Goal: Information Seeking & Learning: Learn about a topic

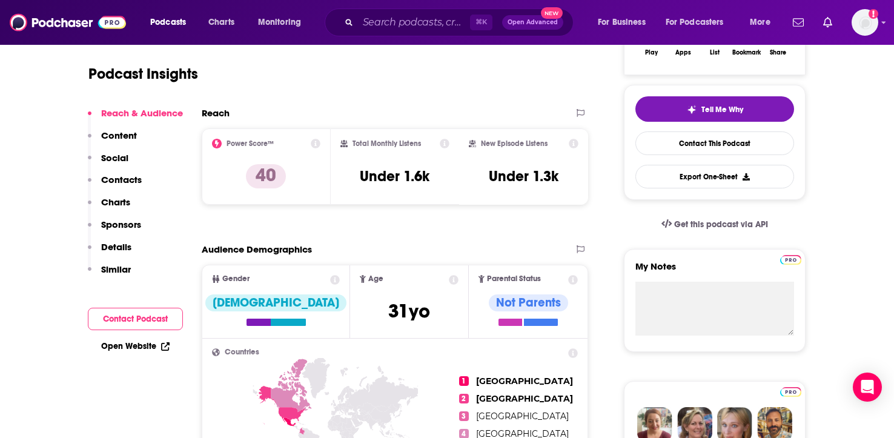
scroll to position [142, 0]
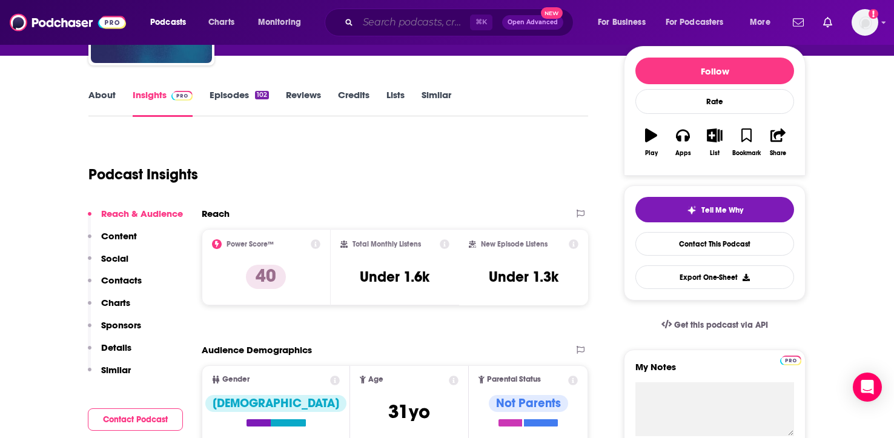
click at [420, 25] on input "Search podcasts, credits, & more..." at bounding box center [414, 22] width 112 height 19
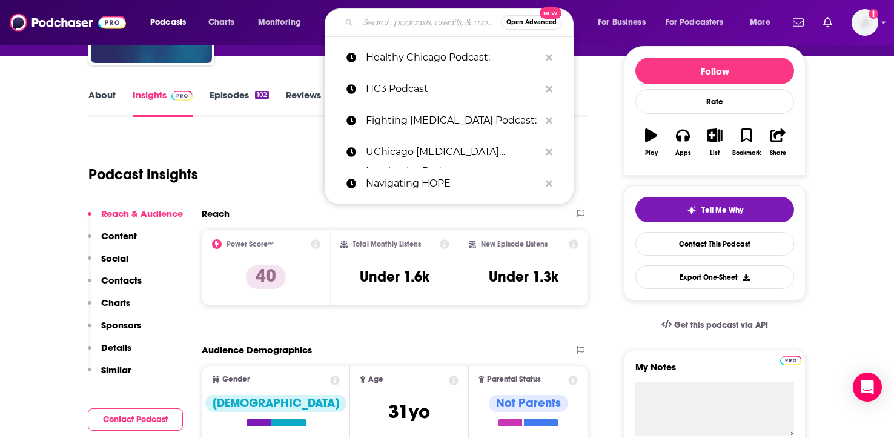
paste input "HC3 Podcast:"
type input "HC3 Podcast:"
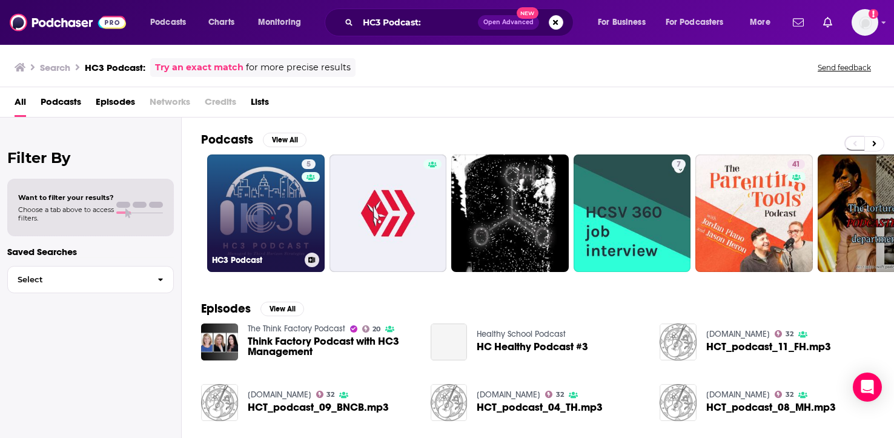
click at [300, 222] on link "5 HC3 Podcast" at bounding box center [265, 212] width 117 height 117
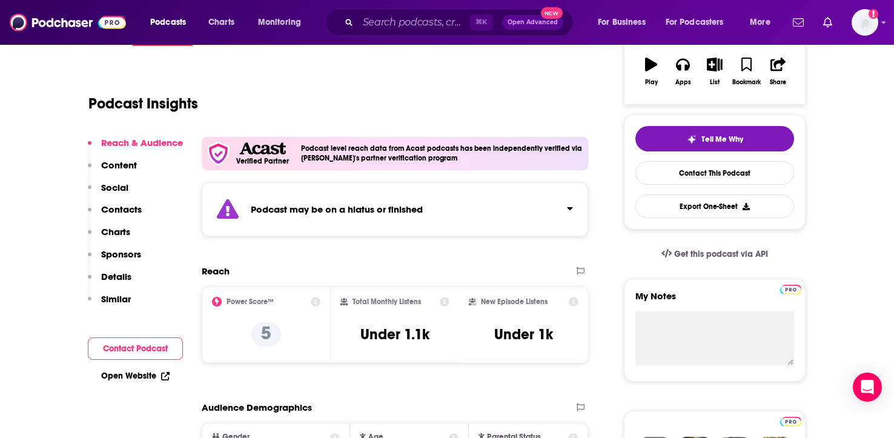
scroll to position [214, 0]
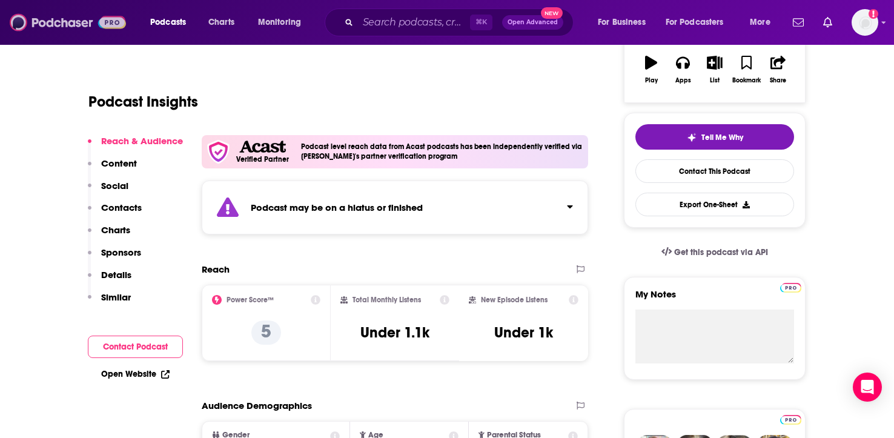
click at [67, 26] on img at bounding box center [68, 22] width 116 height 23
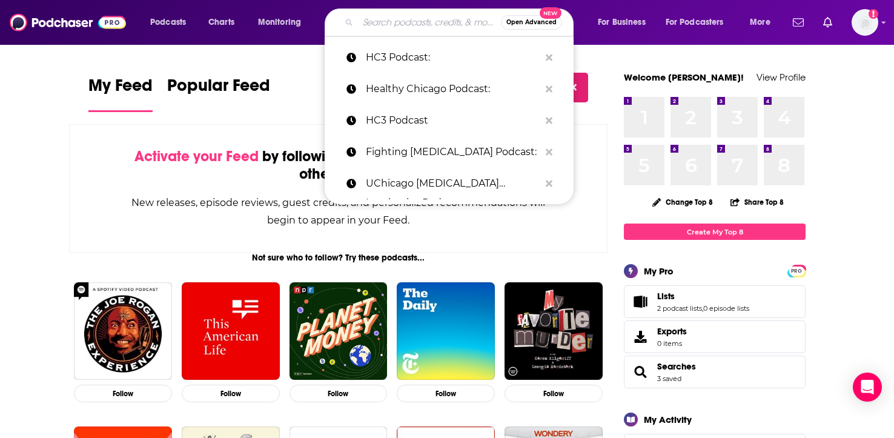
click at [397, 25] on input "Search podcasts, credits, & more..." at bounding box center [429, 22] width 143 height 19
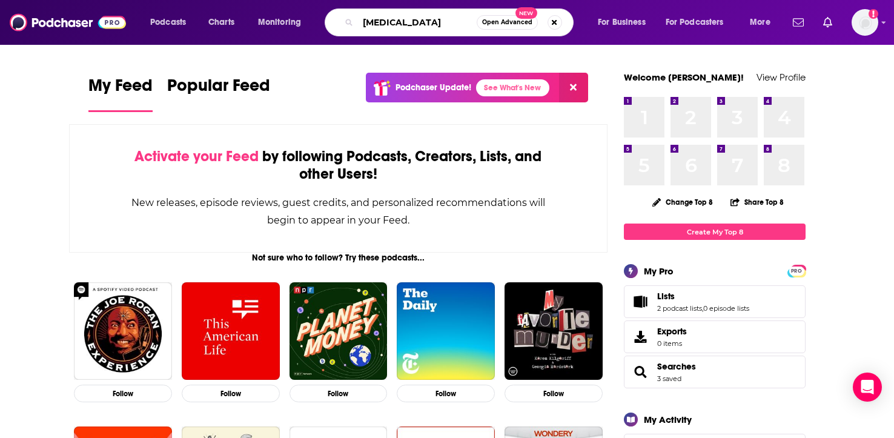
type input "[MEDICAL_DATA]"
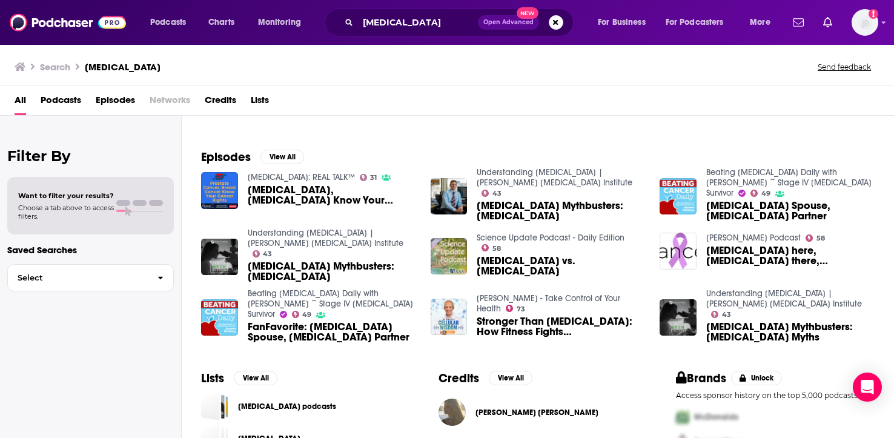
scroll to position [163, 0]
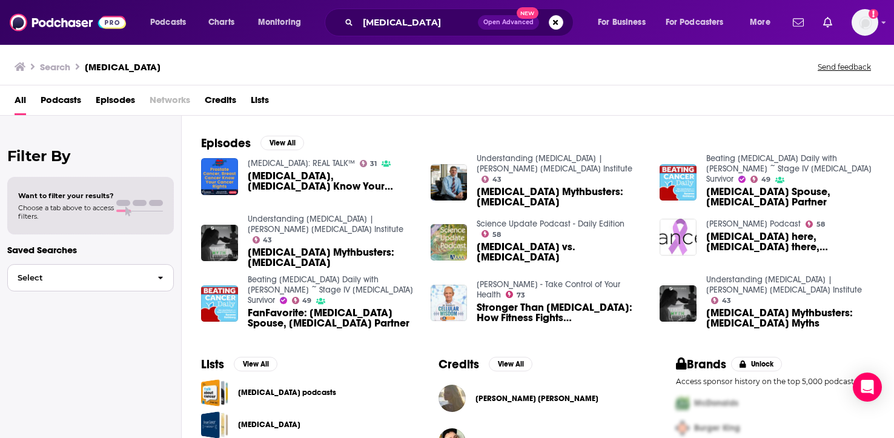
click at [110, 272] on button "Select" at bounding box center [90, 277] width 167 height 27
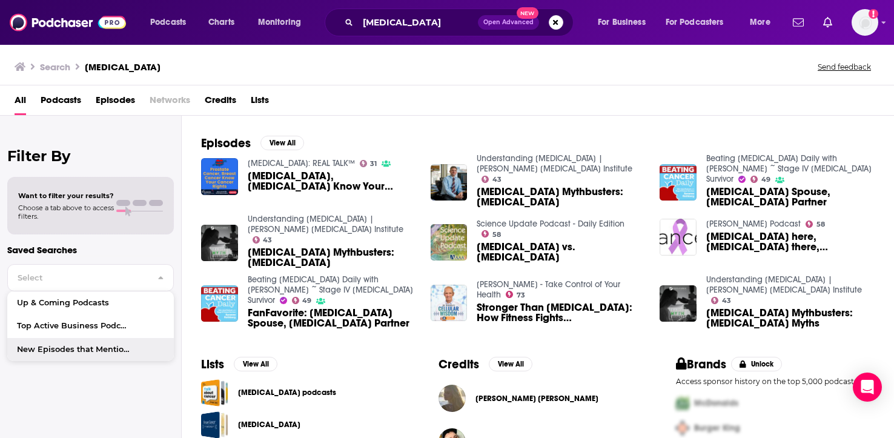
click at [111, 406] on div "Filter By Want to filter your results? Choose a tab above to access filters. Sa…" at bounding box center [91, 335] width 182 height 438
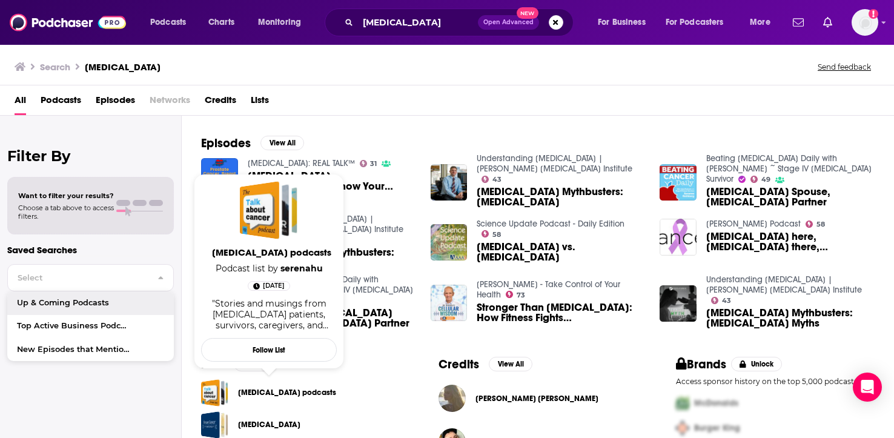
click at [274, 392] on link "[MEDICAL_DATA] podcasts" at bounding box center [287, 392] width 98 height 13
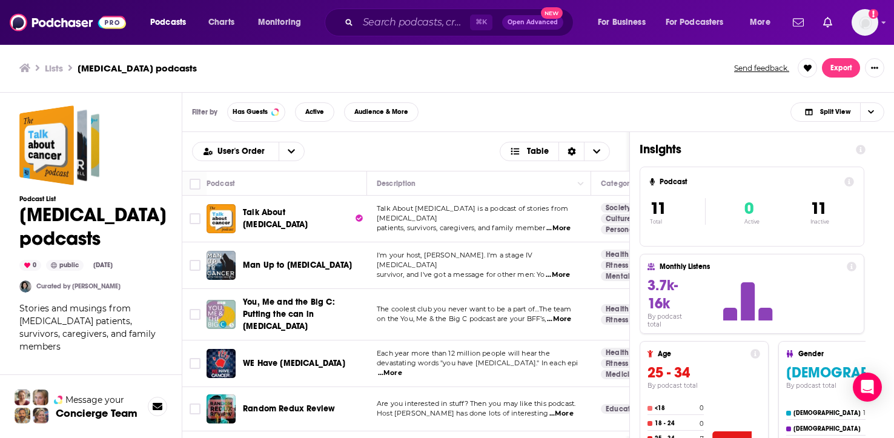
click at [877, 158] on div "User's Order Table Podcast Description Categories Reach (Monthly) Reach (Episod…" at bounding box center [537, 336] width 711 height 409
click at [256, 111] on span "Has Guests" at bounding box center [250, 111] width 35 height 7
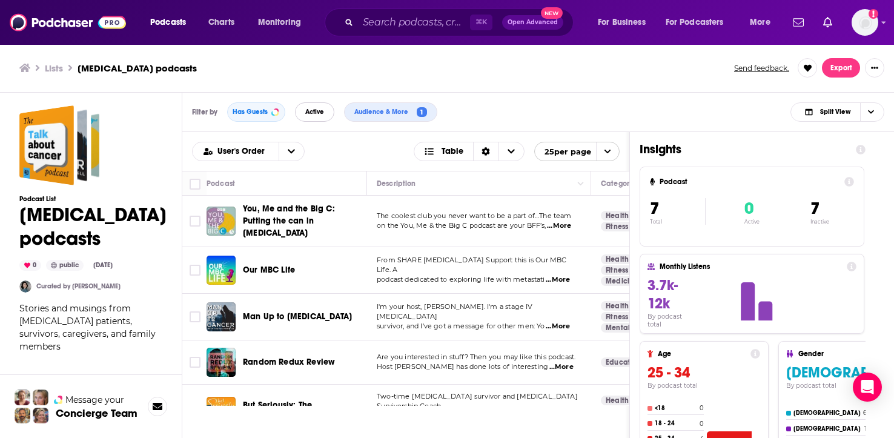
click at [321, 114] on span "Active" at bounding box center [314, 111] width 19 height 7
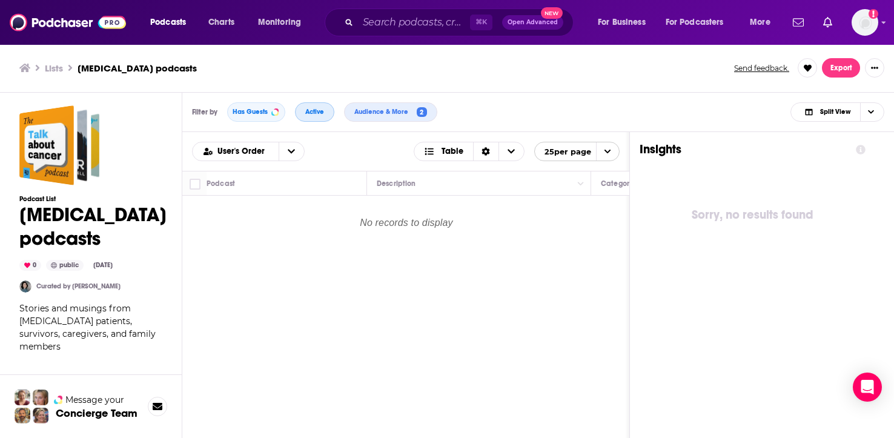
click at [323, 114] on span "Active" at bounding box center [314, 111] width 19 height 7
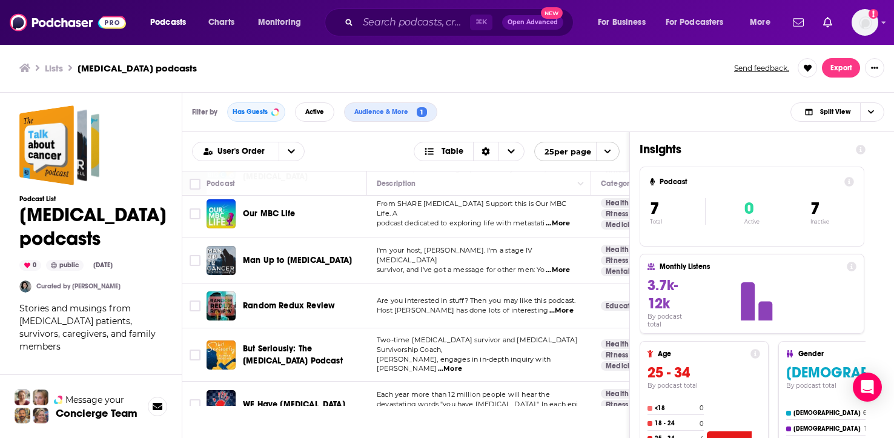
scroll to position [111, 0]
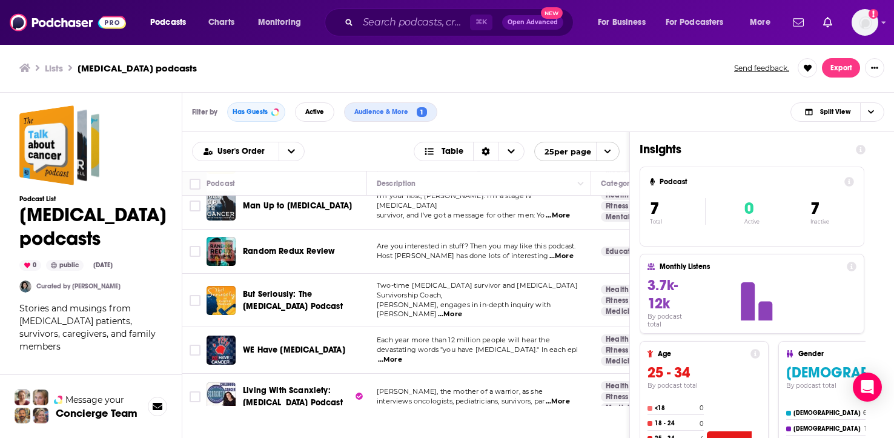
click at [873, 165] on div "Insights Podcast 7 Total 0 Active 7 Inactive Monthly Listens 3.7k-12k By podcas…" at bounding box center [752, 336] width 245 height 409
click at [371, 19] on input "Search podcasts, credits, & more..." at bounding box center [414, 22] width 112 height 19
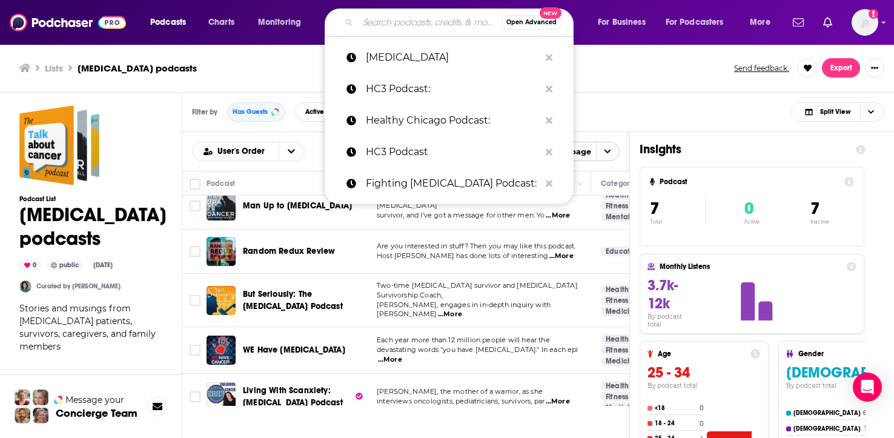
paste input "[MEDICAL_DATA] Luminaries"
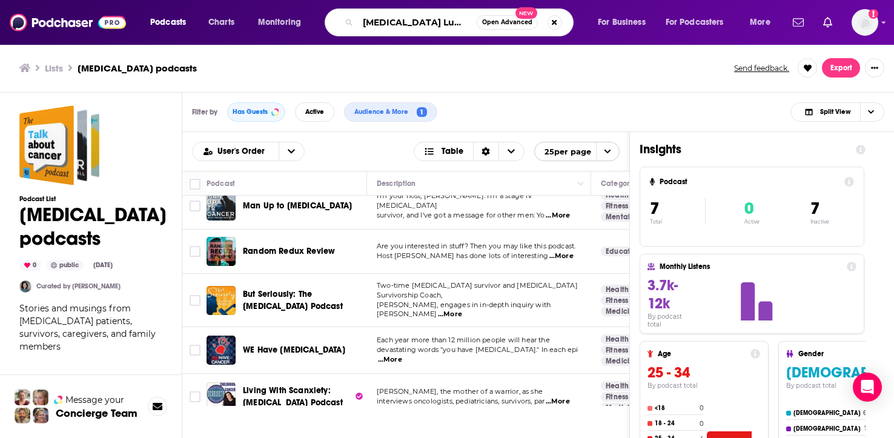
type input "[MEDICAL_DATA] Luminaries"
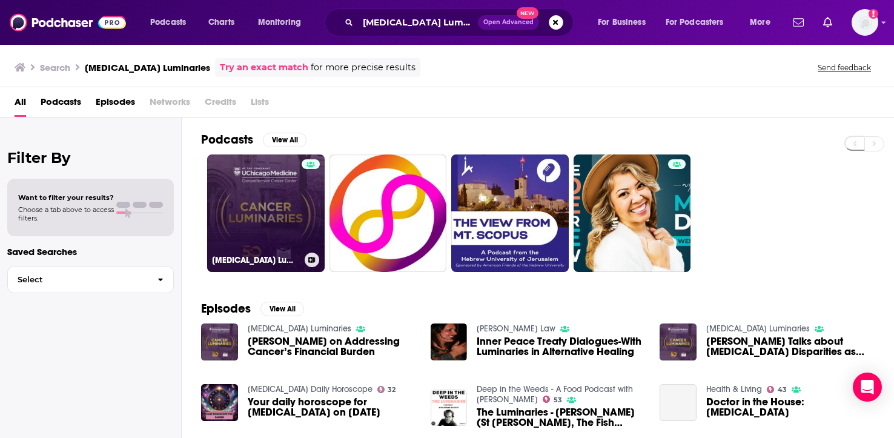
click at [289, 198] on link "[MEDICAL_DATA] Luminaries" at bounding box center [265, 212] width 117 height 117
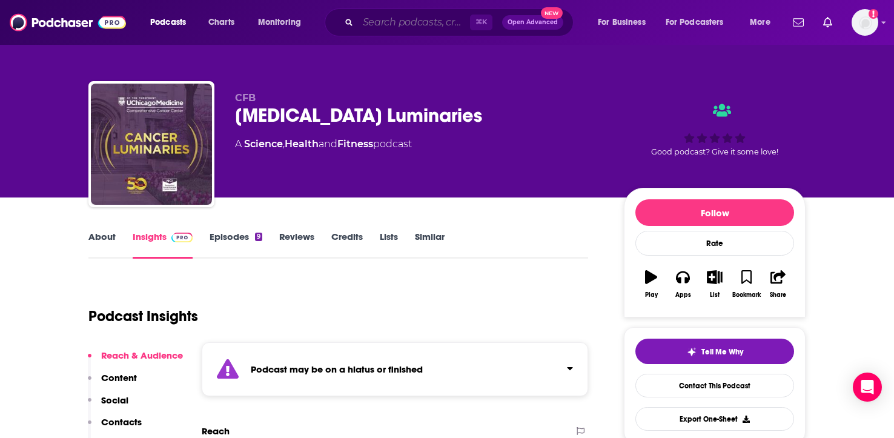
click at [412, 28] on input "Search podcasts, credits, & more..." at bounding box center [414, 22] width 112 height 19
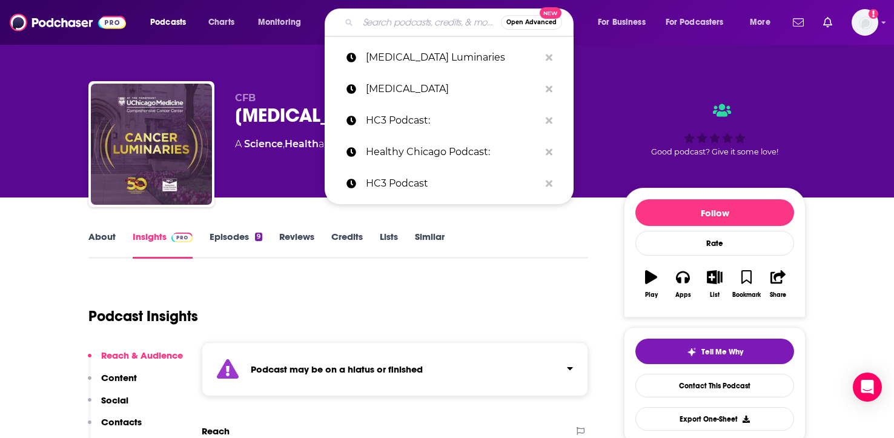
paste input "Fighting [MEDICAL_DATA]"
type input "Fighting [MEDICAL_DATA]"
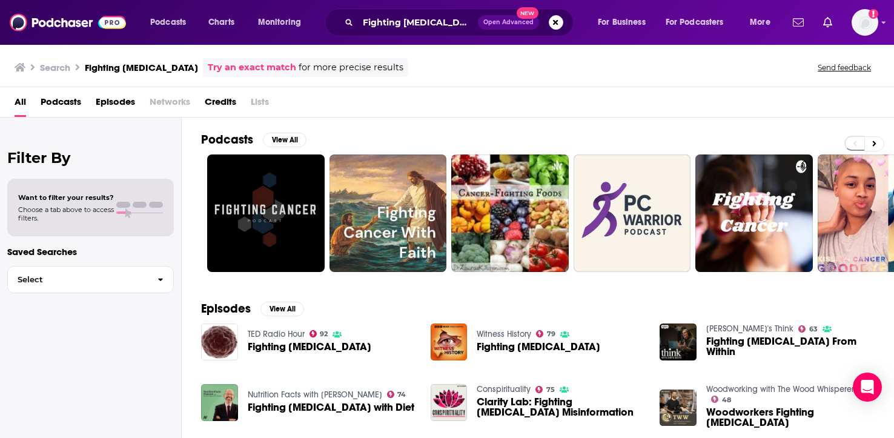
click at [286, 348] on span "Fighting [MEDICAL_DATA]" at bounding box center [310, 347] width 124 height 10
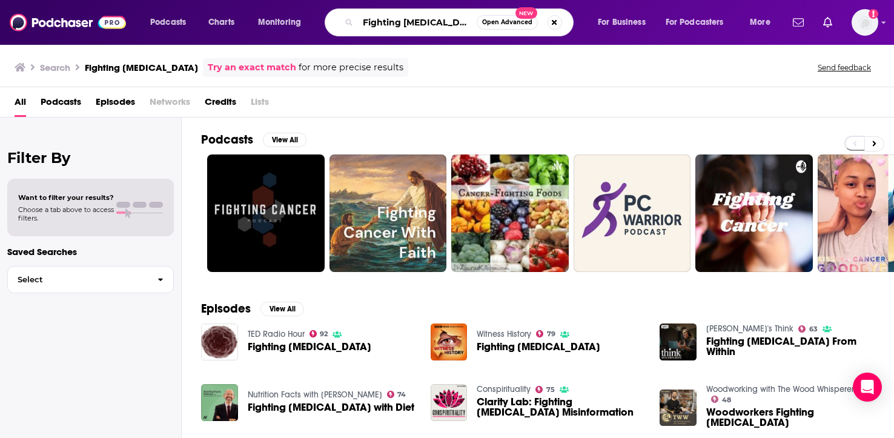
drag, startPoint x: 446, startPoint y: 24, endPoint x: 321, endPoint y: 19, distance: 124.8
click at [321, 19] on div "Podcasts Charts Monitoring Fighting [MEDICAL_DATA] Open Advanced New For Busine…" at bounding box center [462, 22] width 640 height 28
click at [54, 112] on span "Podcasts" at bounding box center [61, 104] width 41 height 25
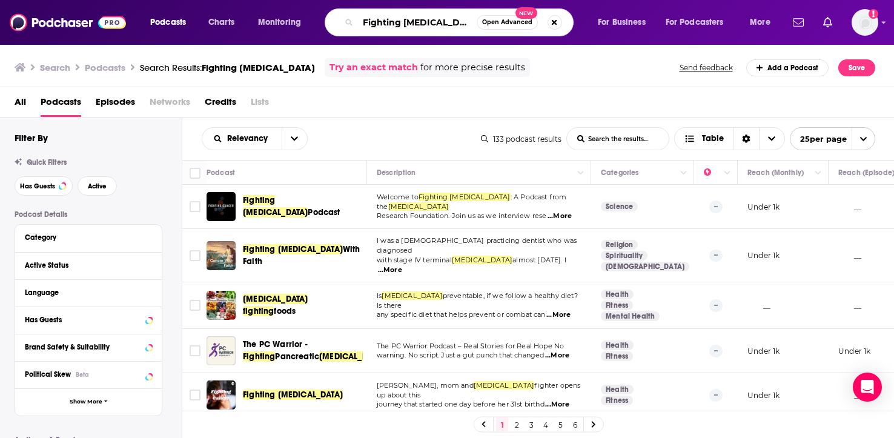
drag, startPoint x: 447, startPoint y: 28, endPoint x: 333, endPoint y: 17, distance: 115.0
click at [334, 17] on div "Fighting [MEDICAL_DATA] Open Advanced New" at bounding box center [449, 22] width 249 height 28
type input "[MEDICAL_DATA]"
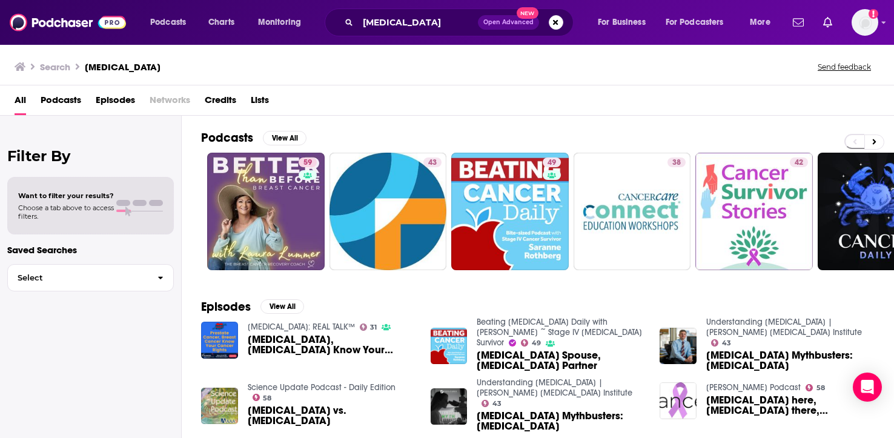
click at [268, 97] on span "Lists" at bounding box center [260, 102] width 18 height 25
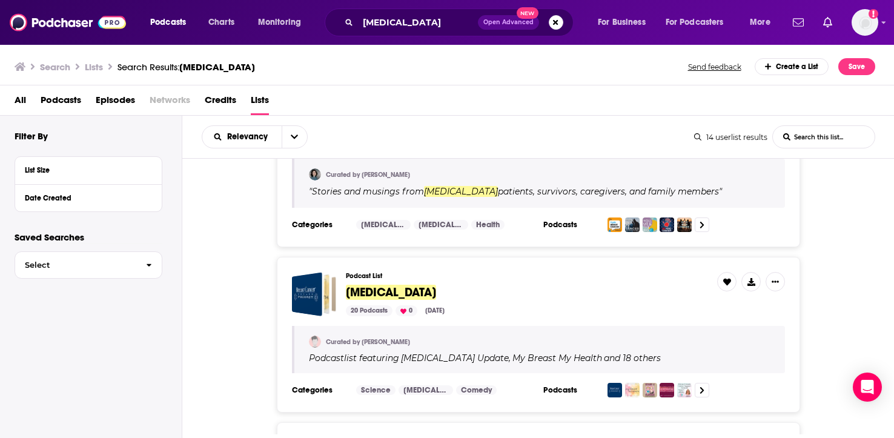
scroll to position [67, 0]
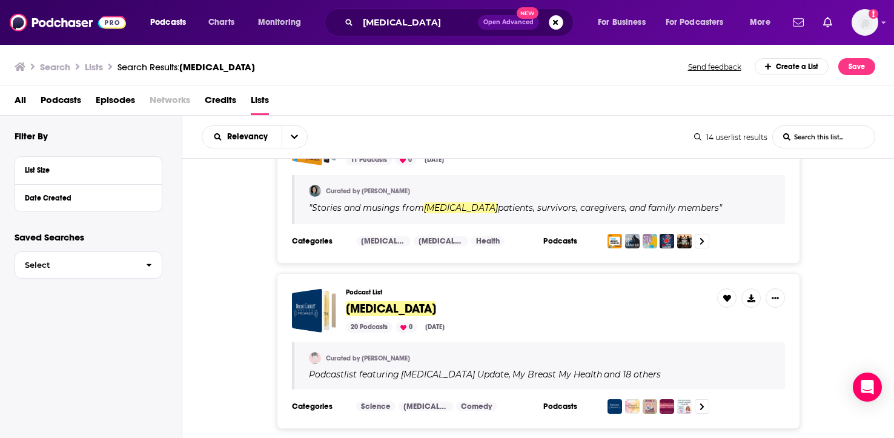
click at [364, 312] on span "[MEDICAL_DATA]" at bounding box center [391, 308] width 90 height 15
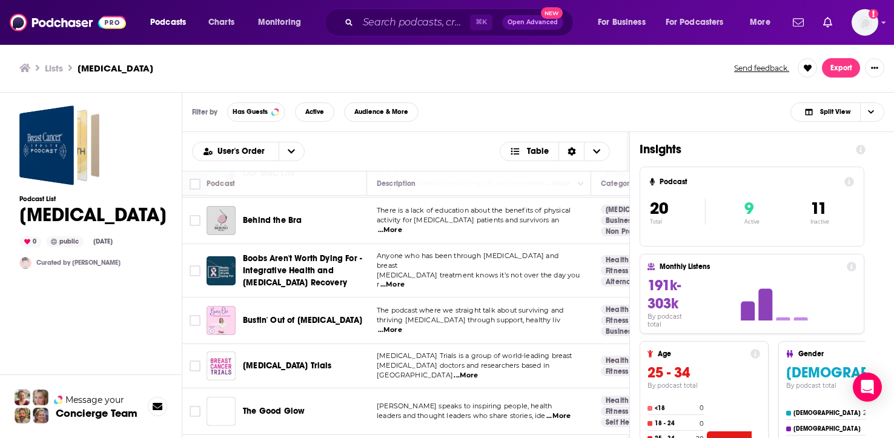
scroll to position [696, 0]
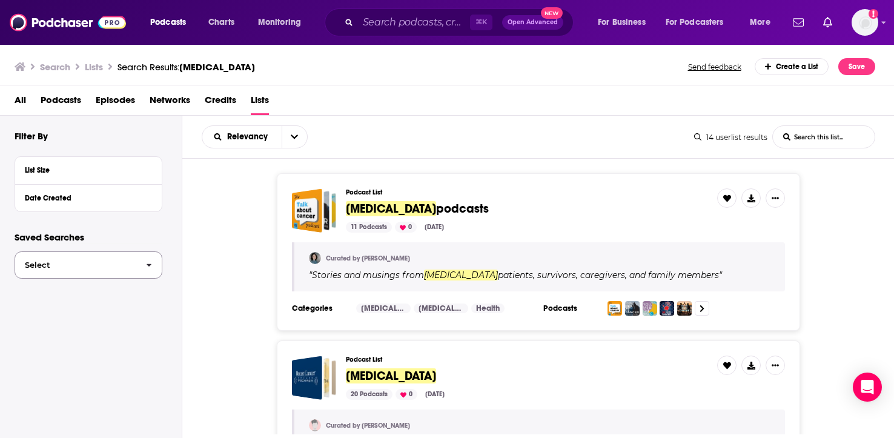
click at [150, 262] on icon "button" at bounding box center [149, 265] width 5 height 8
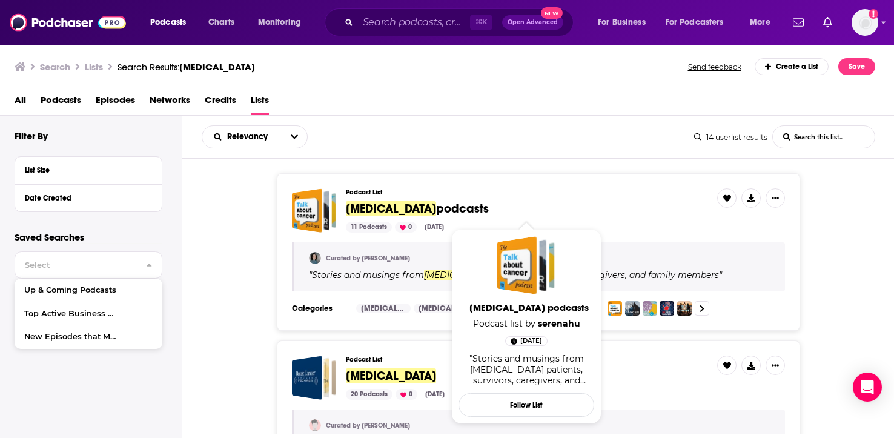
click at [436, 208] on span "podcasts" at bounding box center [462, 208] width 53 height 15
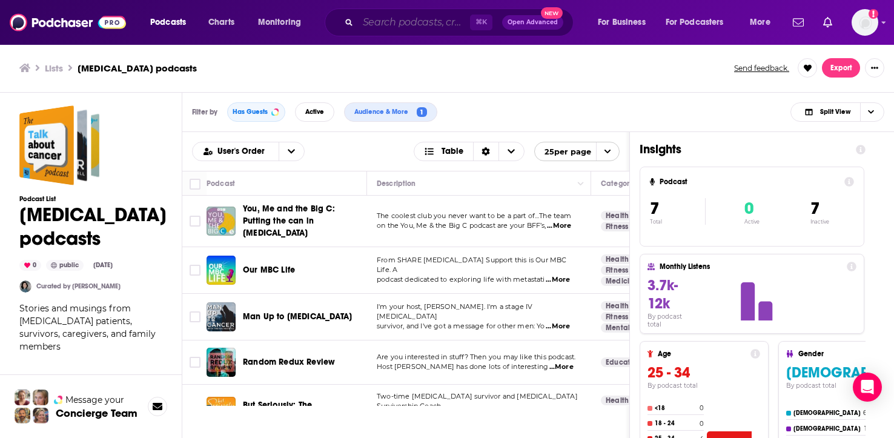
click at [405, 28] on input "Search podcasts, credits, & more..." at bounding box center [414, 22] width 112 height 19
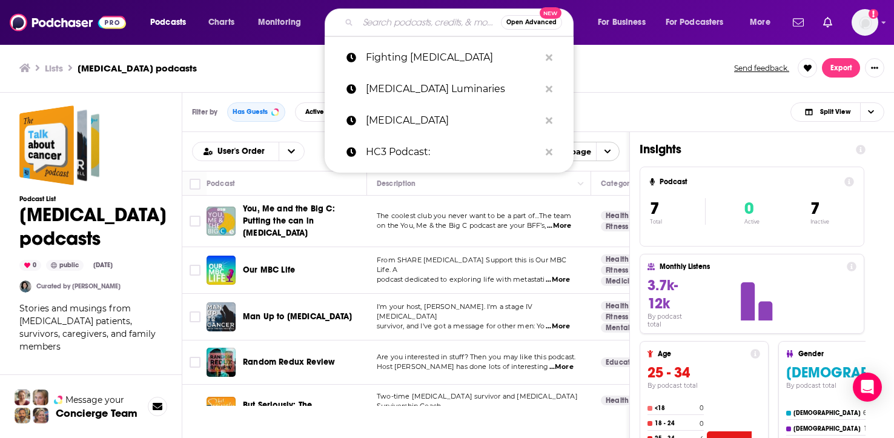
click at [647, 106] on div "Filter by Has Guests Active Audience & More 1 Split View" at bounding box center [537, 112] width 711 height 39
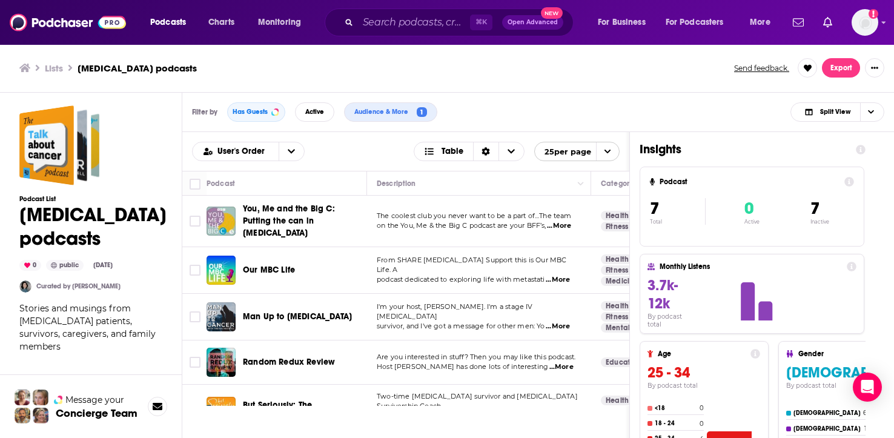
click at [879, 182] on div "User's Order Table 25 per page Podcast Description Categories Reach (Monthly) R…" at bounding box center [537, 336] width 711 height 409
click at [876, 117] on span "Choose View" at bounding box center [870, 112] width 21 height 18
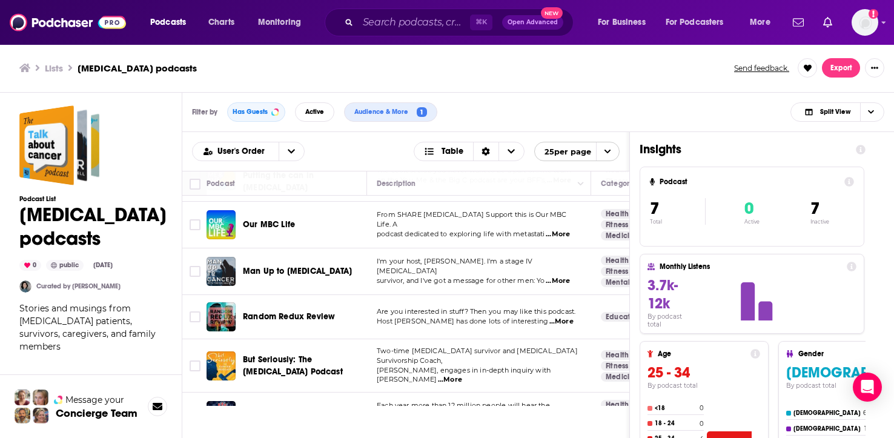
scroll to position [111, 0]
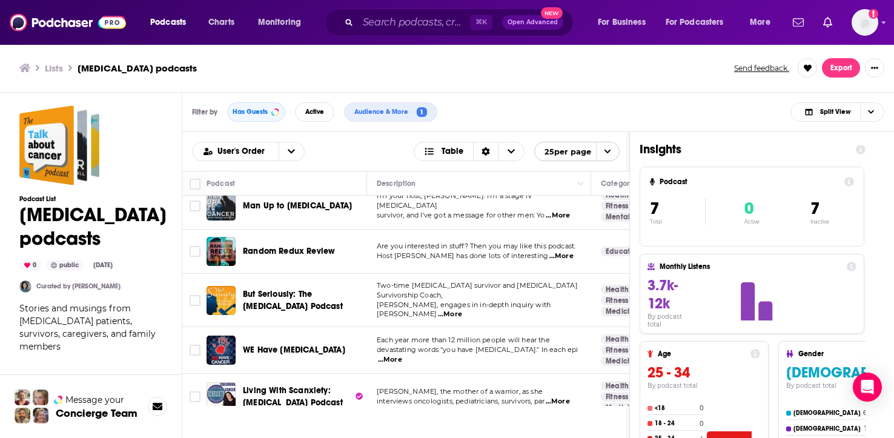
click at [664, 147] on h1 "Insights" at bounding box center [742, 149] width 206 height 15
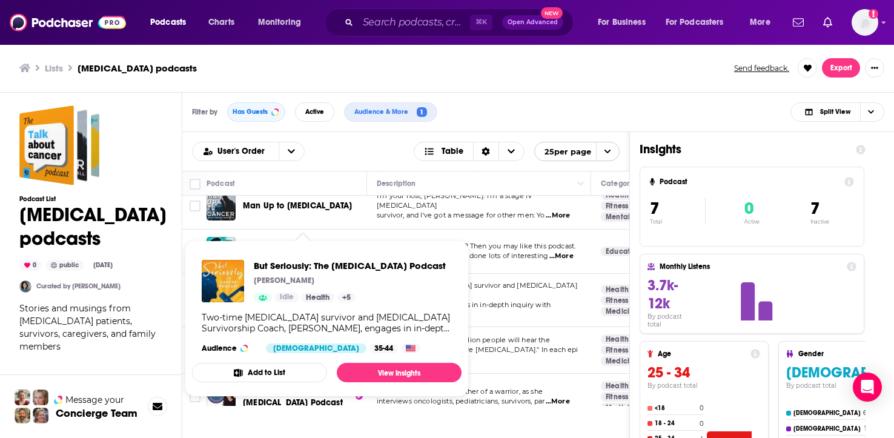
click at [308, 200] on span "Man Up to [MEDICAL_DATA]" at bounding box center [297, 205] width 109 height 10
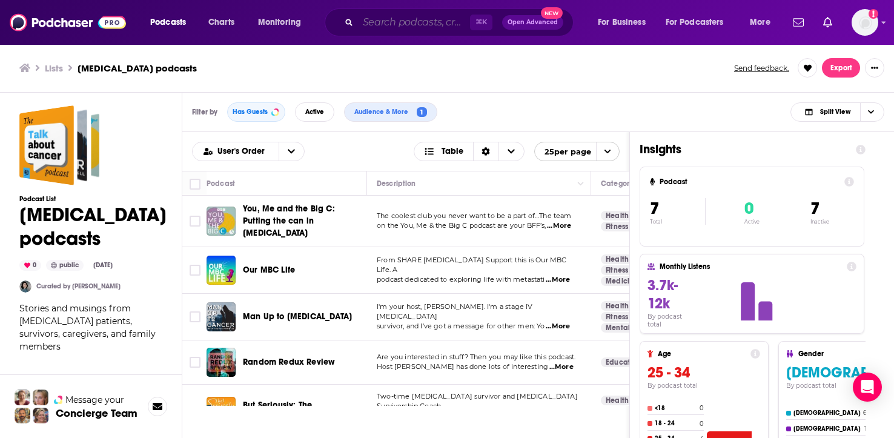
click at [380, 31] on input "Search podcasts, credits, & more..." at bounding box center [414, 22] width 112 height 19
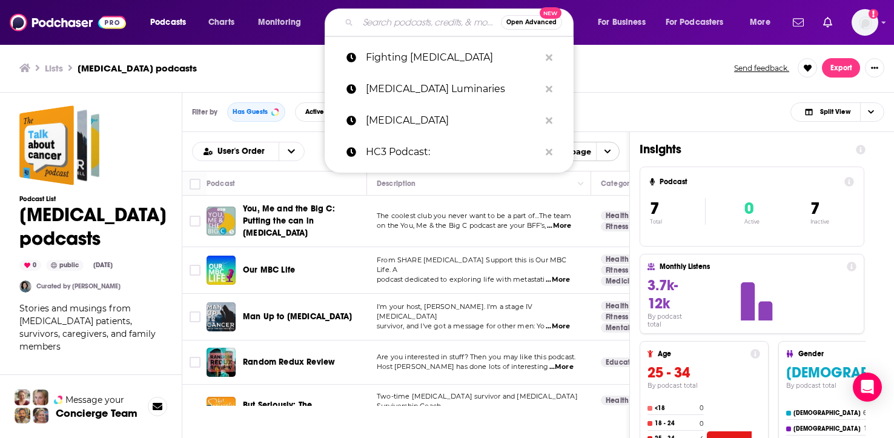
paste input "[PERSON_NAME] [MEDICAL_DATA] Podcasts"
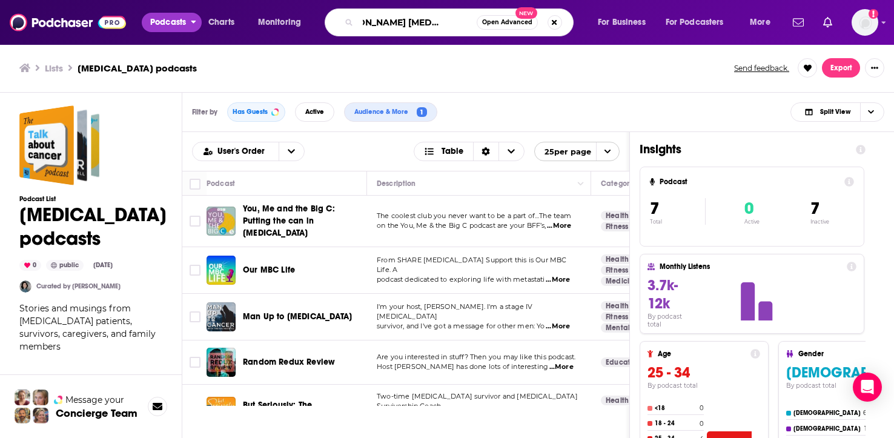
type input "[PERSON_NAME] [MEDICAL_DATA] Podcasts"
click at [173, 24] on span "Podcasts" at bounding box center [168, 22] width 36 height 17
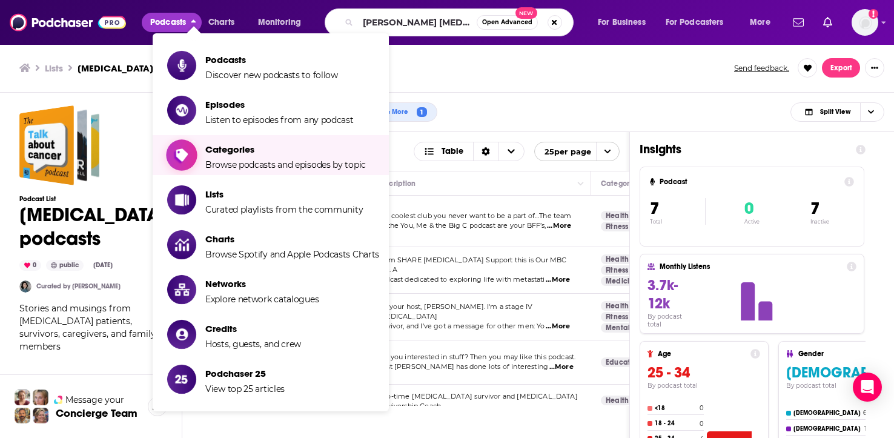
click at [256, 159] on span "Browse podcasts and episodes by topic" at bounding box center [285, 164] width 160 height 11
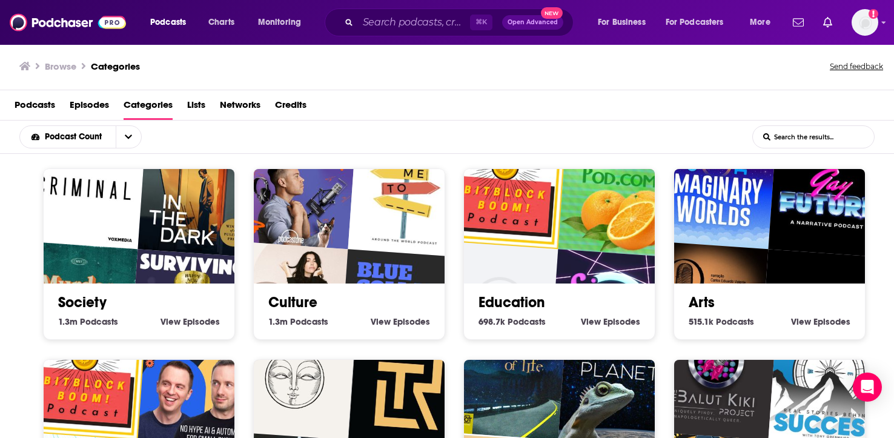
click at [786, 141] on input "List Search Input" at bounding box center [813, 137] width 121 height 22
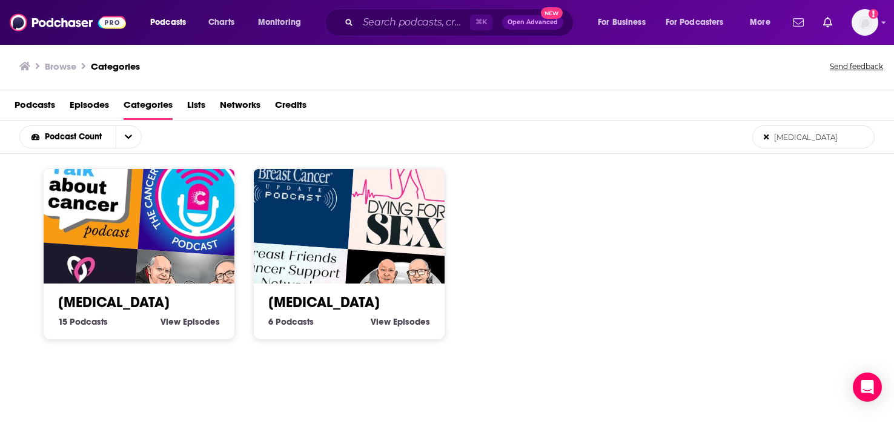
type input "[MEDICAL_DATA]"
click at [81, 292] on div "[MEDICAL_DATA] 15 [MEDICAL_DATA] Podcasts View [MEDICAL_DATA] Episodes" at bounding box center [138, 306] width 171 height 46
click at [84, 302] on link "[MEDICAL_DATA]" at bounding box center [113, 302] width 111 height 18
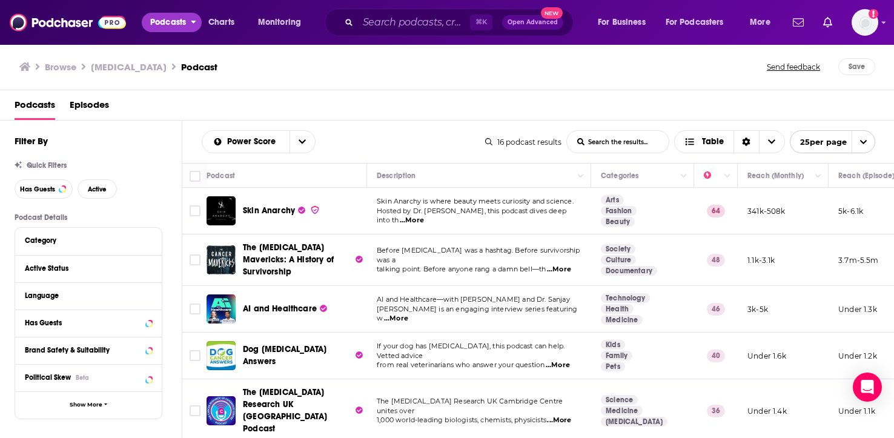
click at [168, 21] on span "Podcasts" at bounding box center [168, 22] width 36 height 17
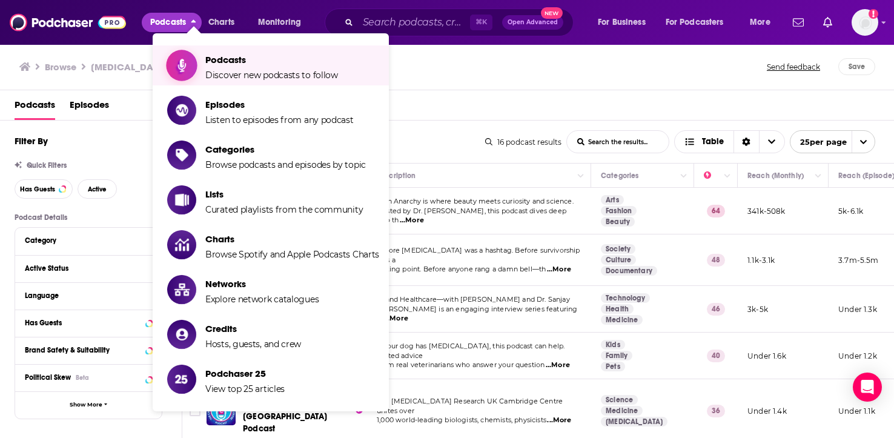
click at [250, 65] on span "Podcasts" at bounding box center [271, 60] width 133 height 12
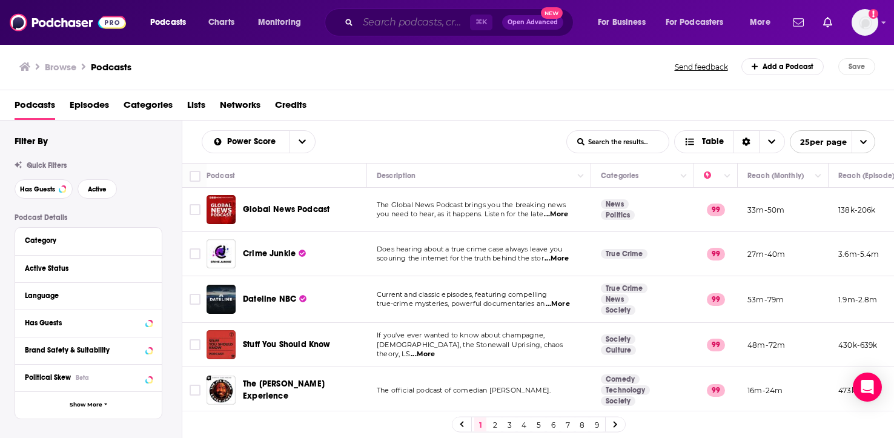
click at [413, 24] on input "Search podcasts, credits, & more..." at bounding box center [414, 22] width 112 height 19
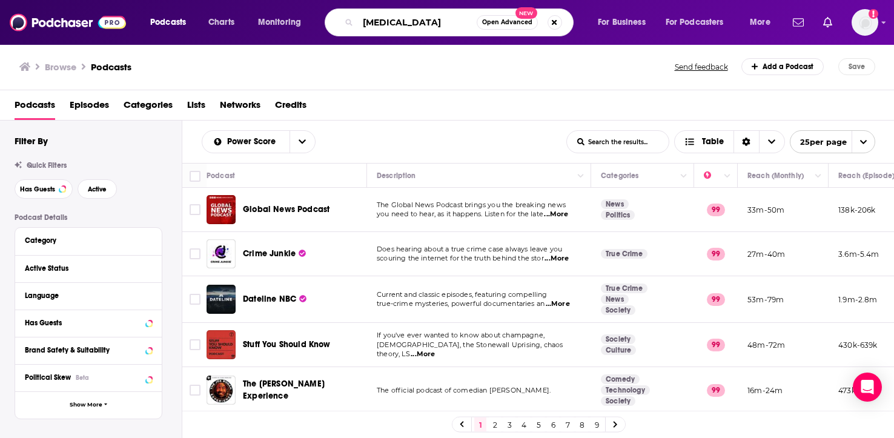
type input "[MEDICAL_DATA]"
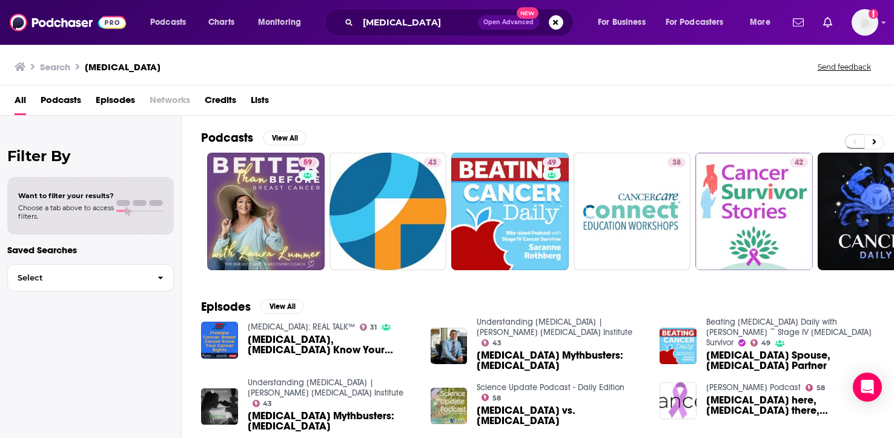
click at [76, 100] on span "Podcasts" at bounding box center [61, 102] width 41 height 25
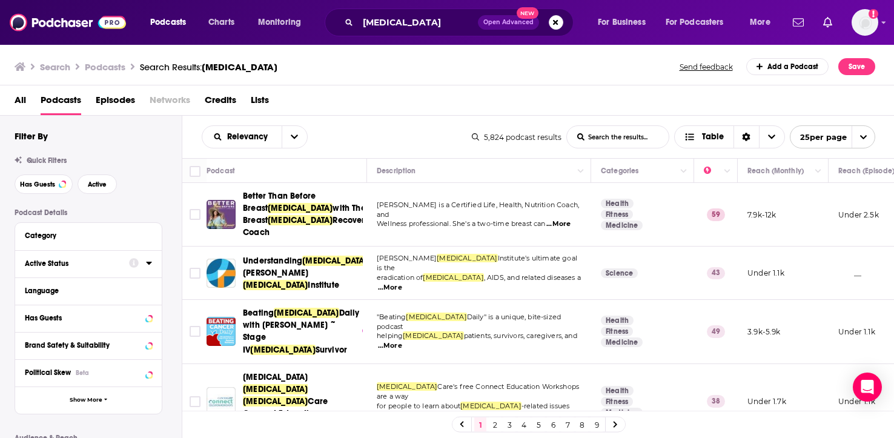
click at [100, 270] on button "Active Status" at bounding box center [77, 263] width 104 height 15
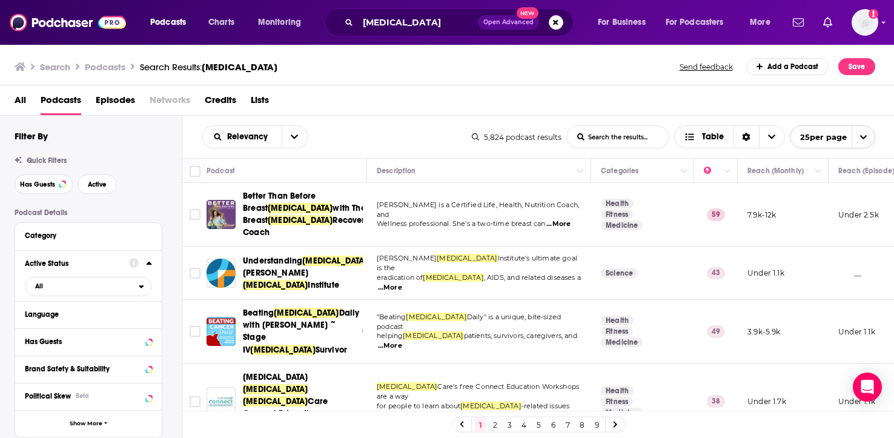
click at [100, 269] on button "Active Status" at bounding box center [77, 263] width 104 height 15
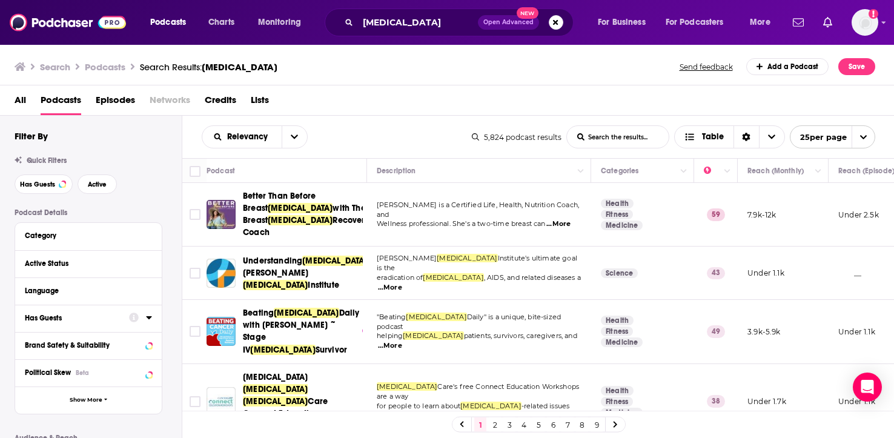
click at [85, 318] on div "Has Guests" at bounding box center [73, 318] width 96 height 8
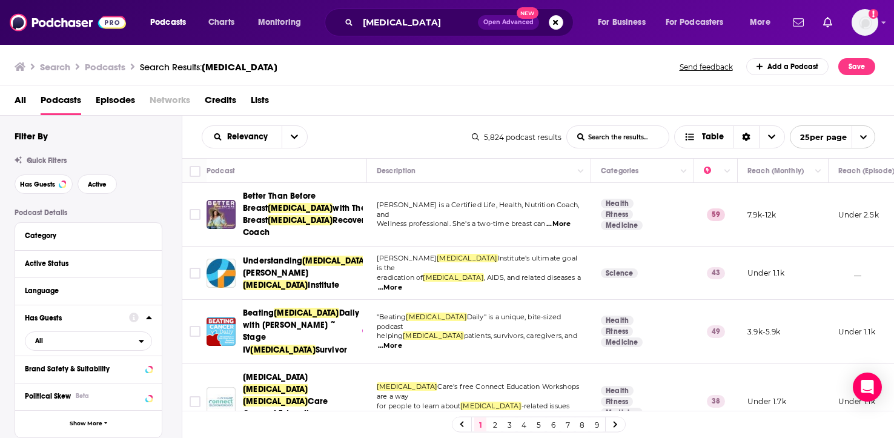
click at [85, 318] on div "Has Guests" at bounding box center [73, 318] width 96 height 8
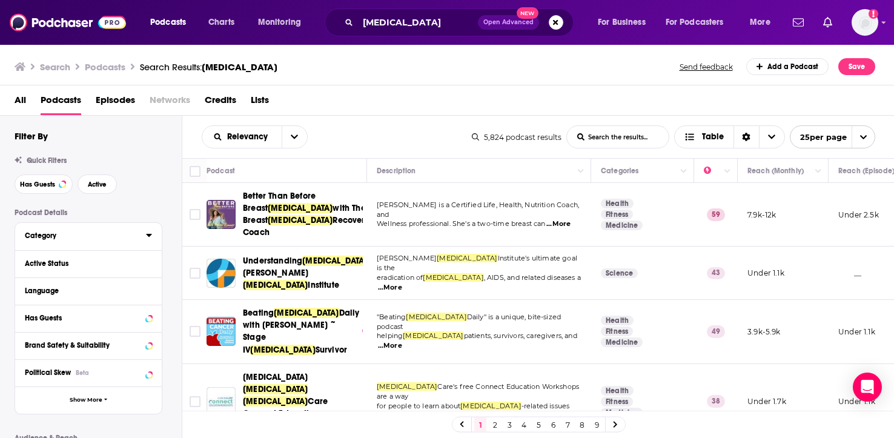
click at [76, 240] on div "Category" at bounding box center [81, 235] width 113 height 8
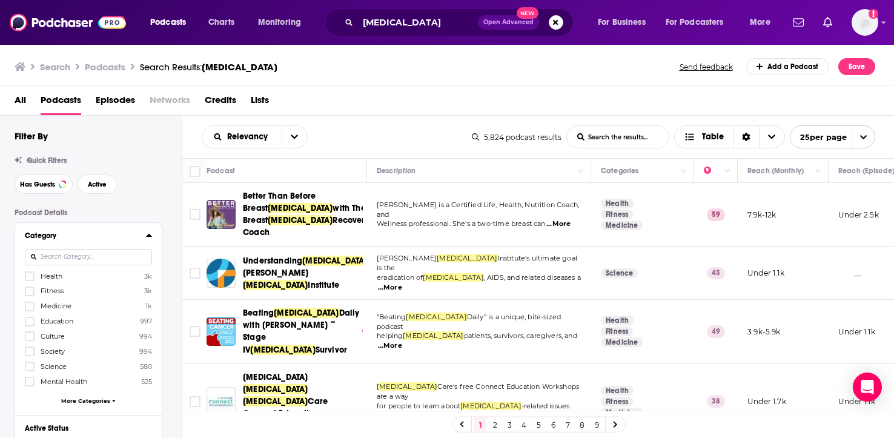
click at [76, 240] on div "Category" at bounding box center [81, 235] width 113 height 8
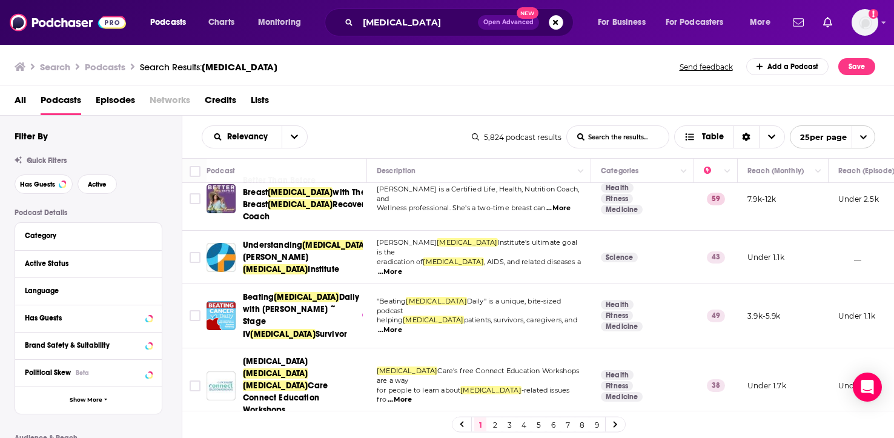
scroll to position [7, 0]
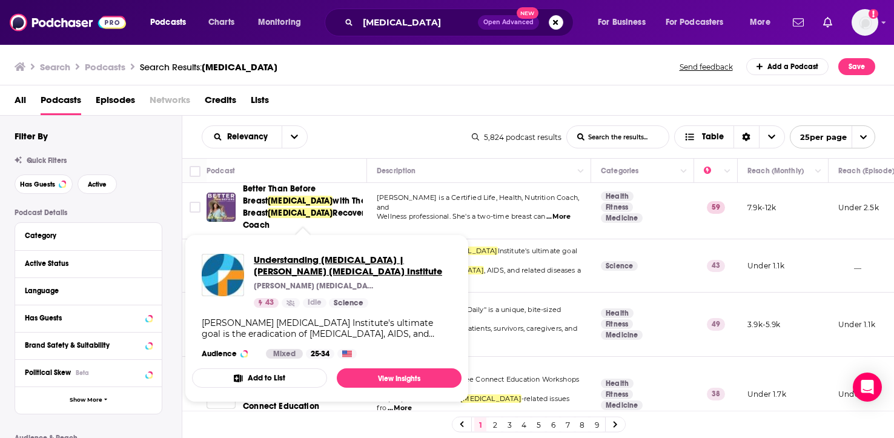
click at [312, 259] on span "Understanding [MEDICAL_DATA] | [PERSON_NAME] [MEDICAL_DATA] Institute" at bounding box center [353, 265] width 198 height 23
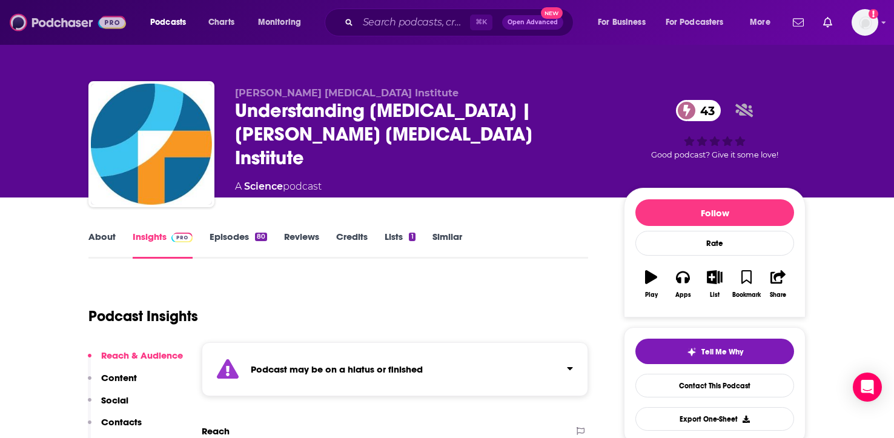
click at [61, 18] on img at bounding box center [68, 22] width 116 height 23
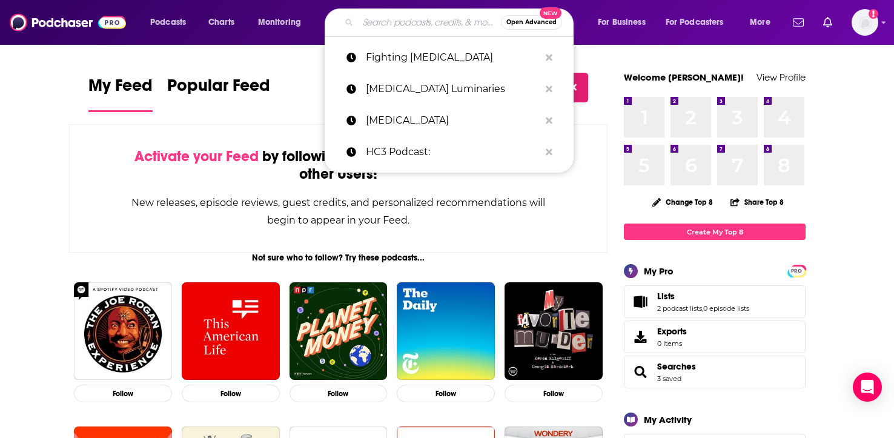
click at [380, 18] on input "Search podcasts, credits, & more..." at bounding box center [429, 22] width 143 height 19
paste input "CancerCast"
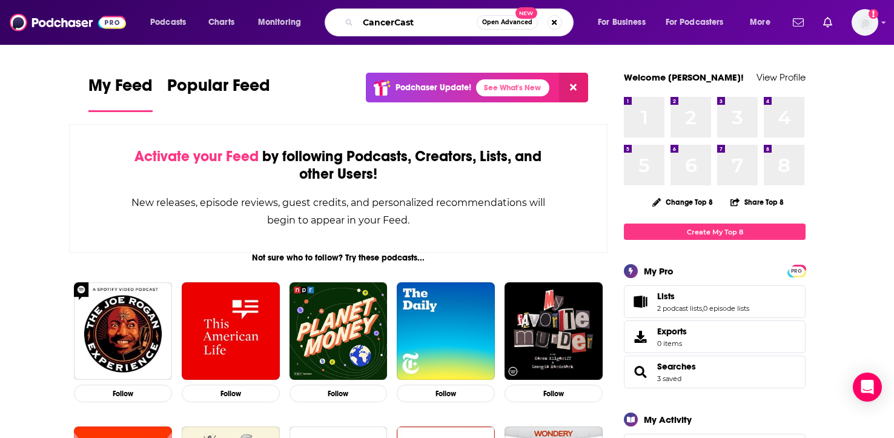
type input "CancerCast"
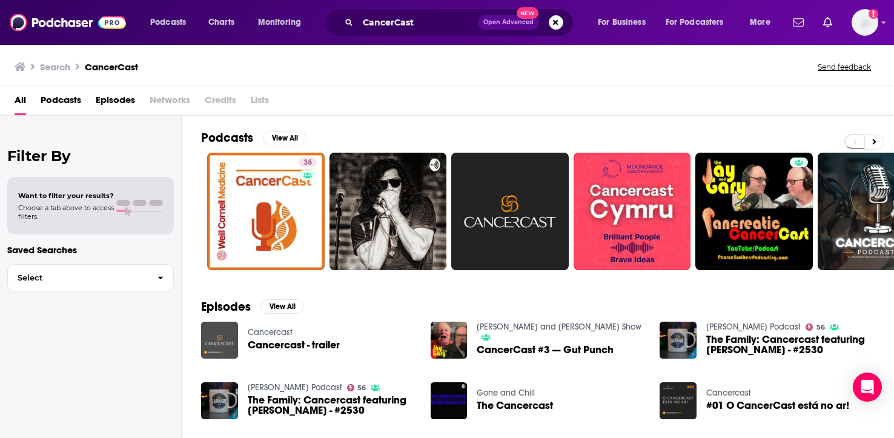
click at [221, 335] on img "Cancercast - trailer" at bounding box center [219, 340] width 37 height 37
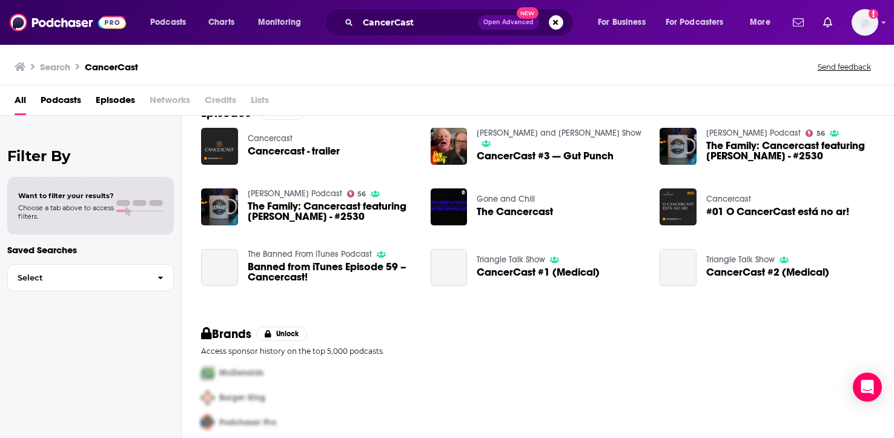
scroll to position [194, 0]
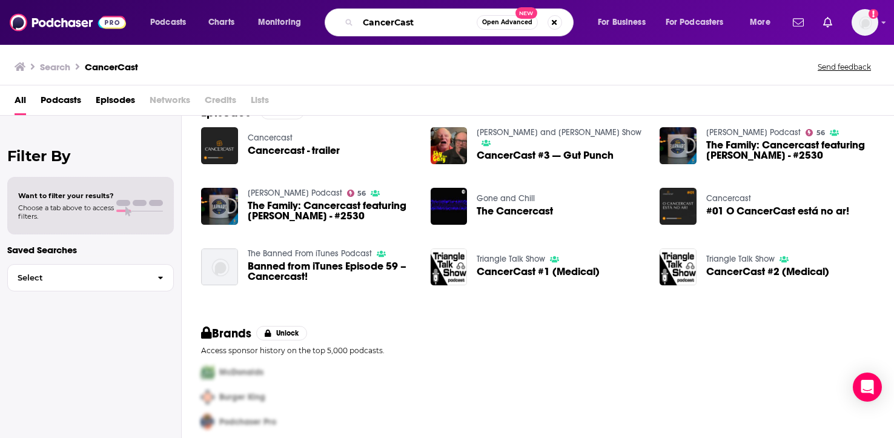
drag, startPoint x: 426, startPoint y: 30, endPoint x: 291, endPoint y: -1, distance: 139.1
click at [291, 0] on html "Podcasts Charts Monitoring CancerCast Open Advanced New For Business For Podcas…" at bounding box center [447, 219] width 894 height 438
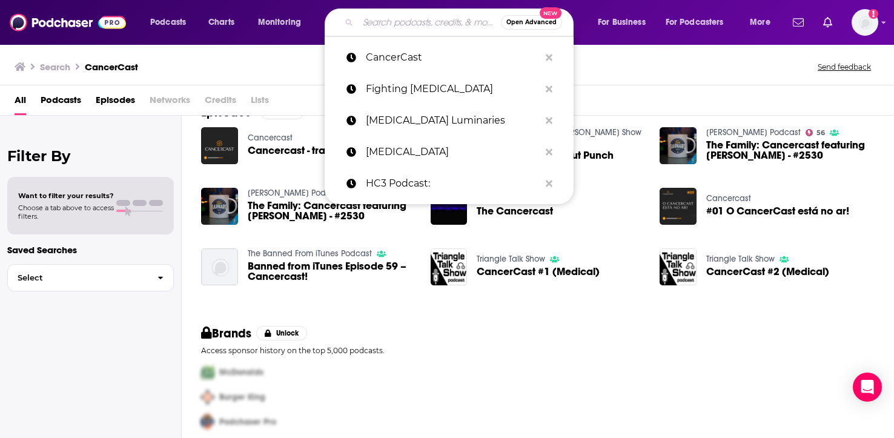
paste input "You, Me and the Big C:"
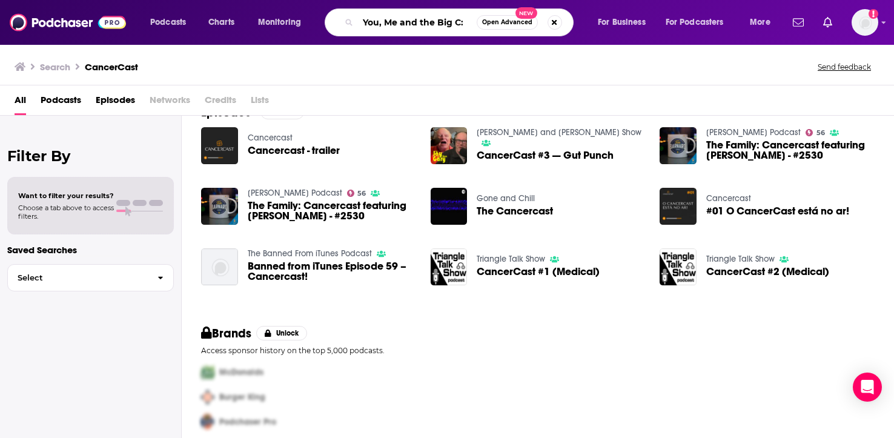
type input "You, Me and the Big C:"
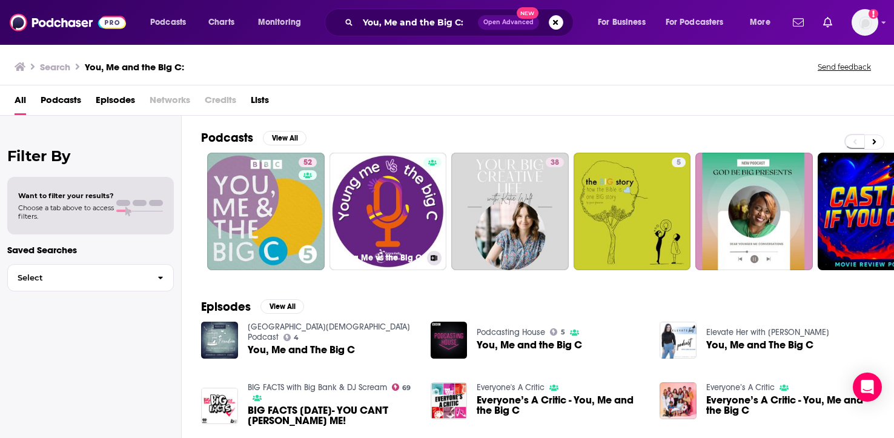
scroll to position [45, 0]
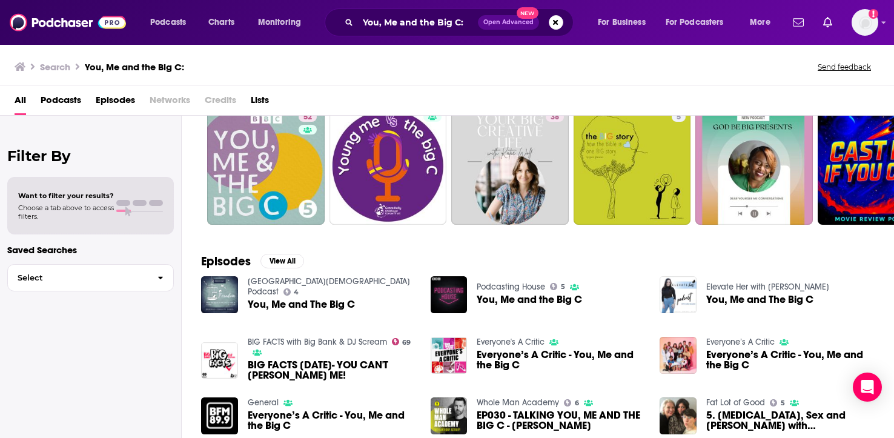
click at [285, 302] on span "You, Me and The Big C" at bounding box center [301, 304] width 107 height 10
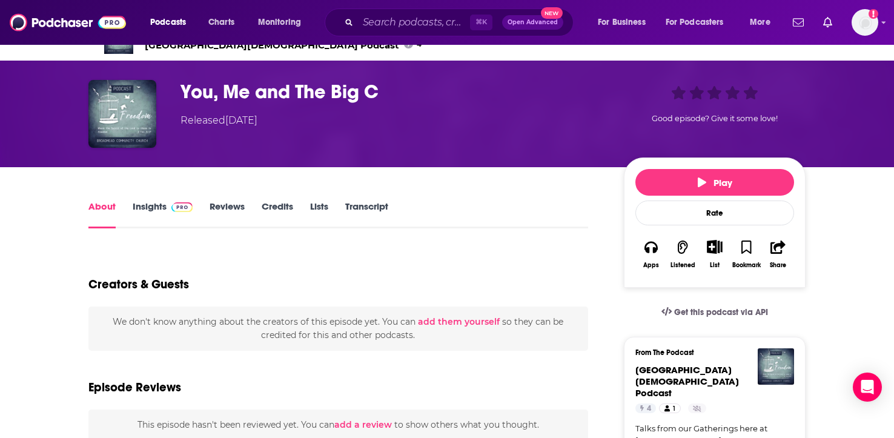
scroll to position [23, 0]
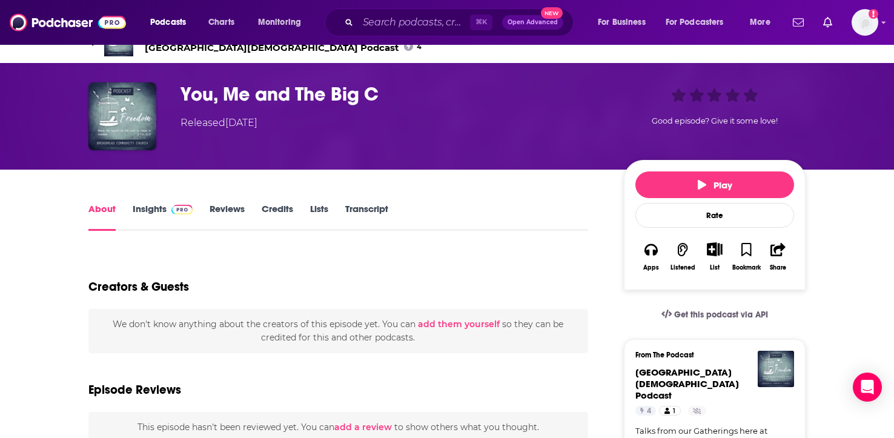
click at [150, 214] on link "Insights" at bounding box center [163, 217] width 60 height 28
